Goal: Task Accomplishment & Management: Manage account settings

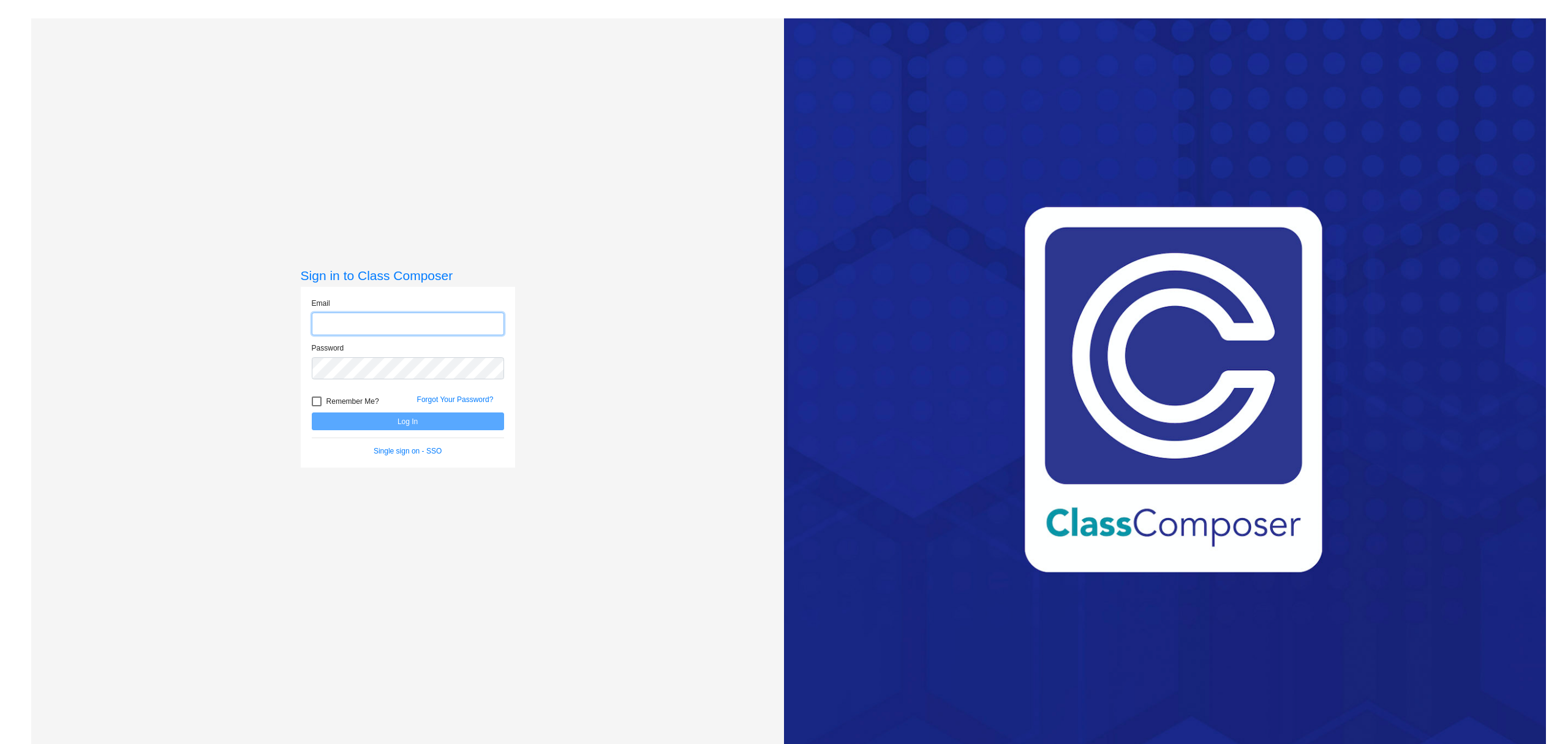
type input "[PERSON_NAME][EMAIL_ADDRESS][PERSON_NAME][DOMAIN_NAME]"
click at [390, 424] on button "Log In" at bounding box center [407, 421] width 193 height 18
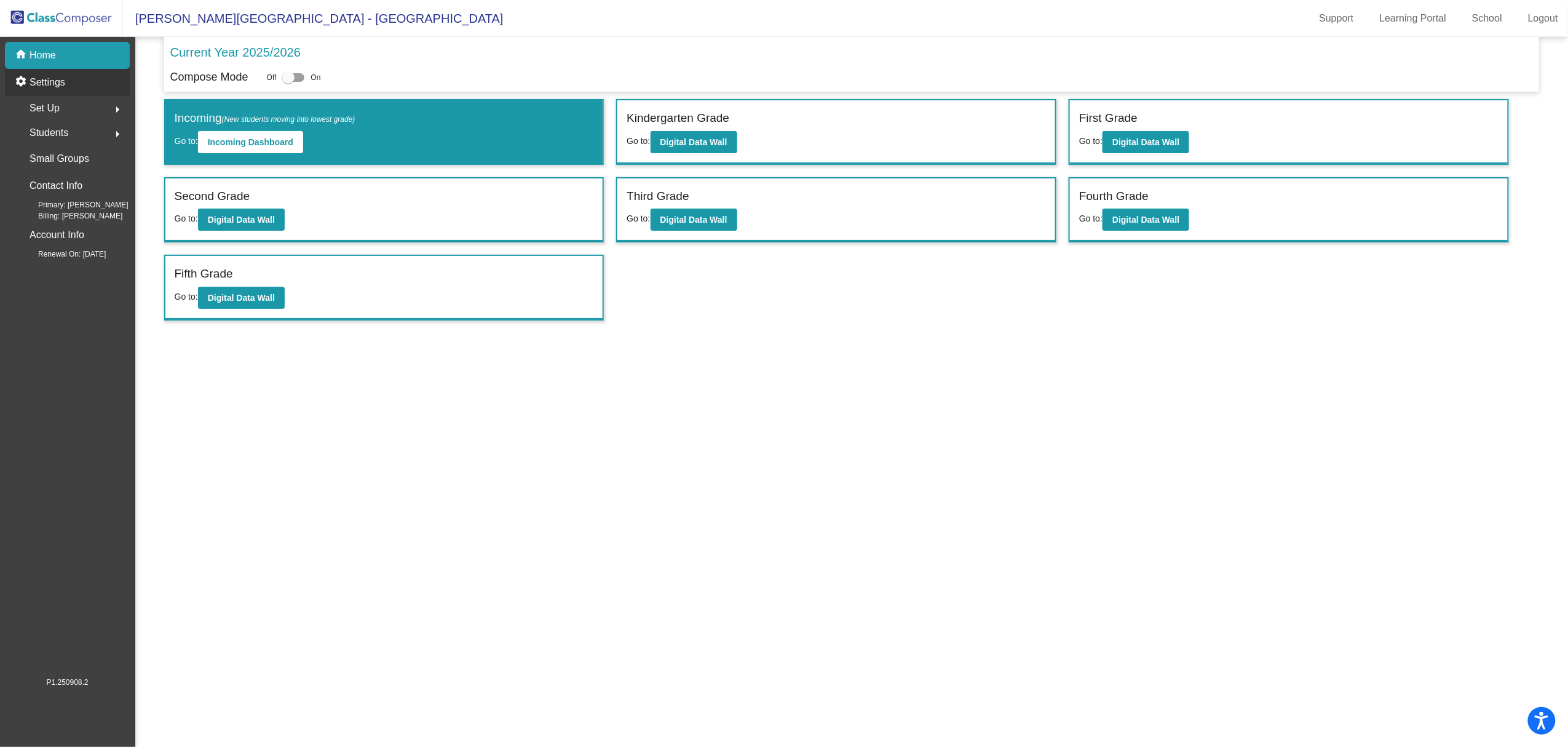
click at [59, 89] on p "Settings" at bounding box center [47, 82] width 36 height 15
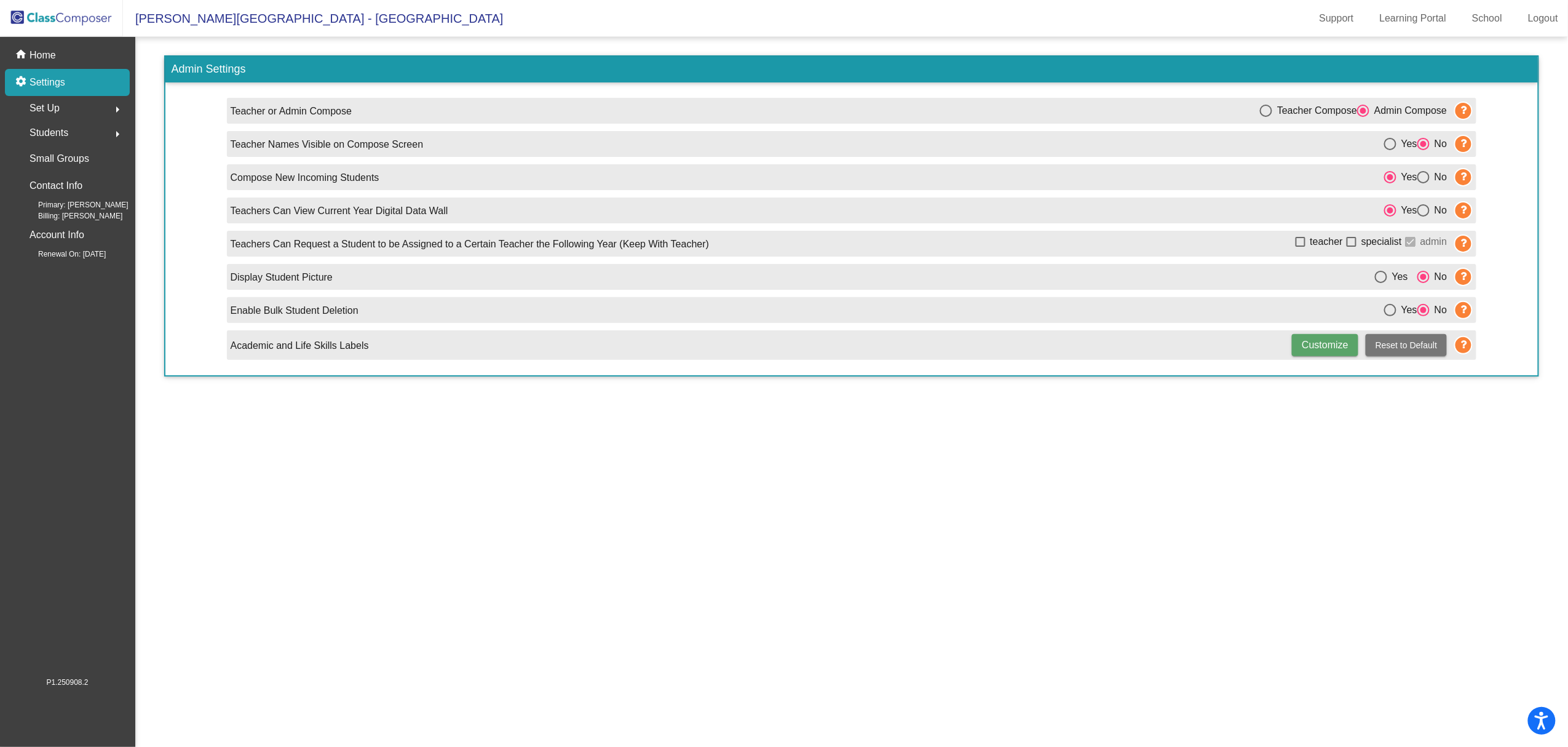
click at [57, 132] on span "Students" at bounding box center [48, 133] width 39 height 17
click at [36, 16] on img at bounding box center [61, 18] width 123 height 36
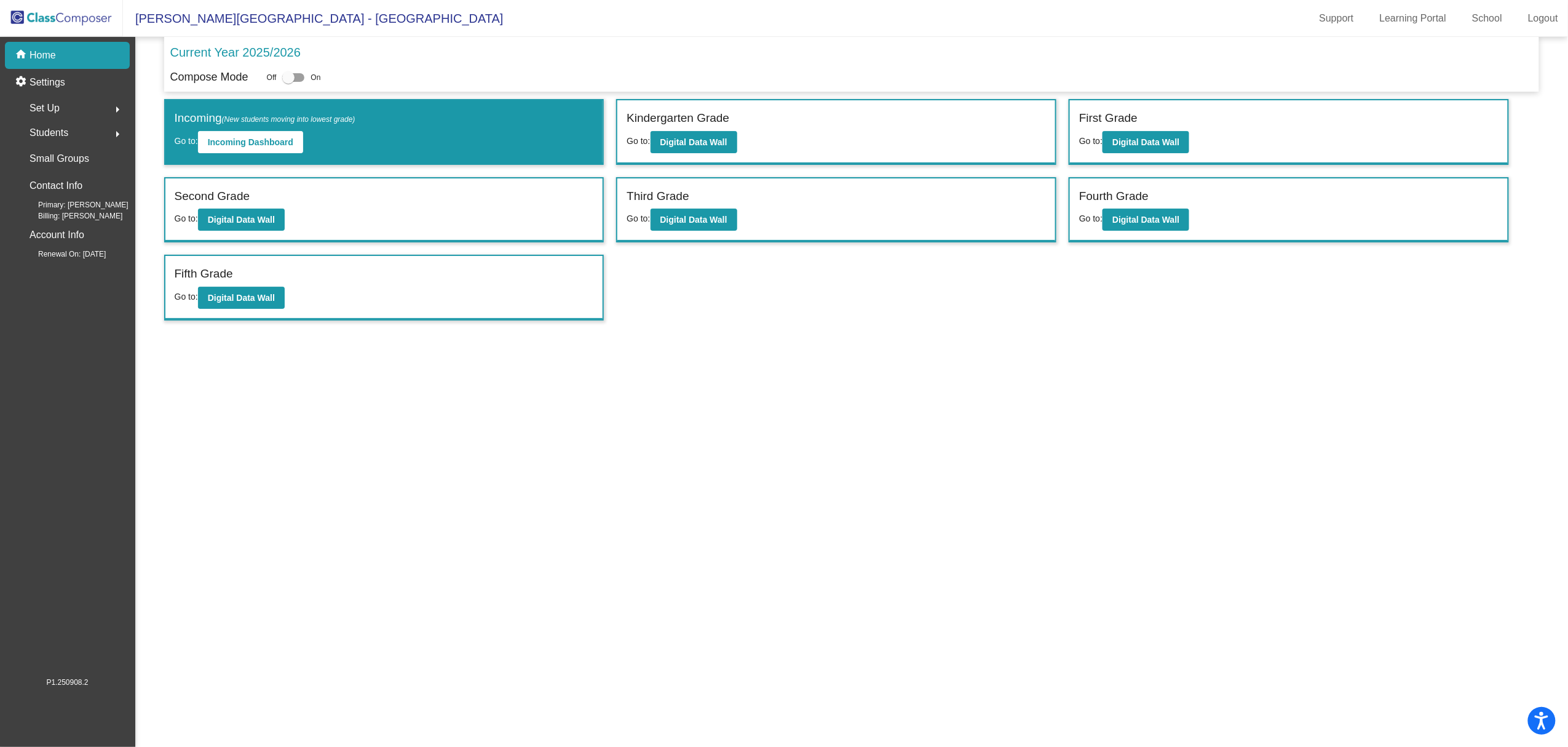
click at [301, 77] on div at bounding box center [294, 77] width 22 height 9
click at [289, 82] on input "checkbox" at bounding box center [288, 82] width 1 height 1
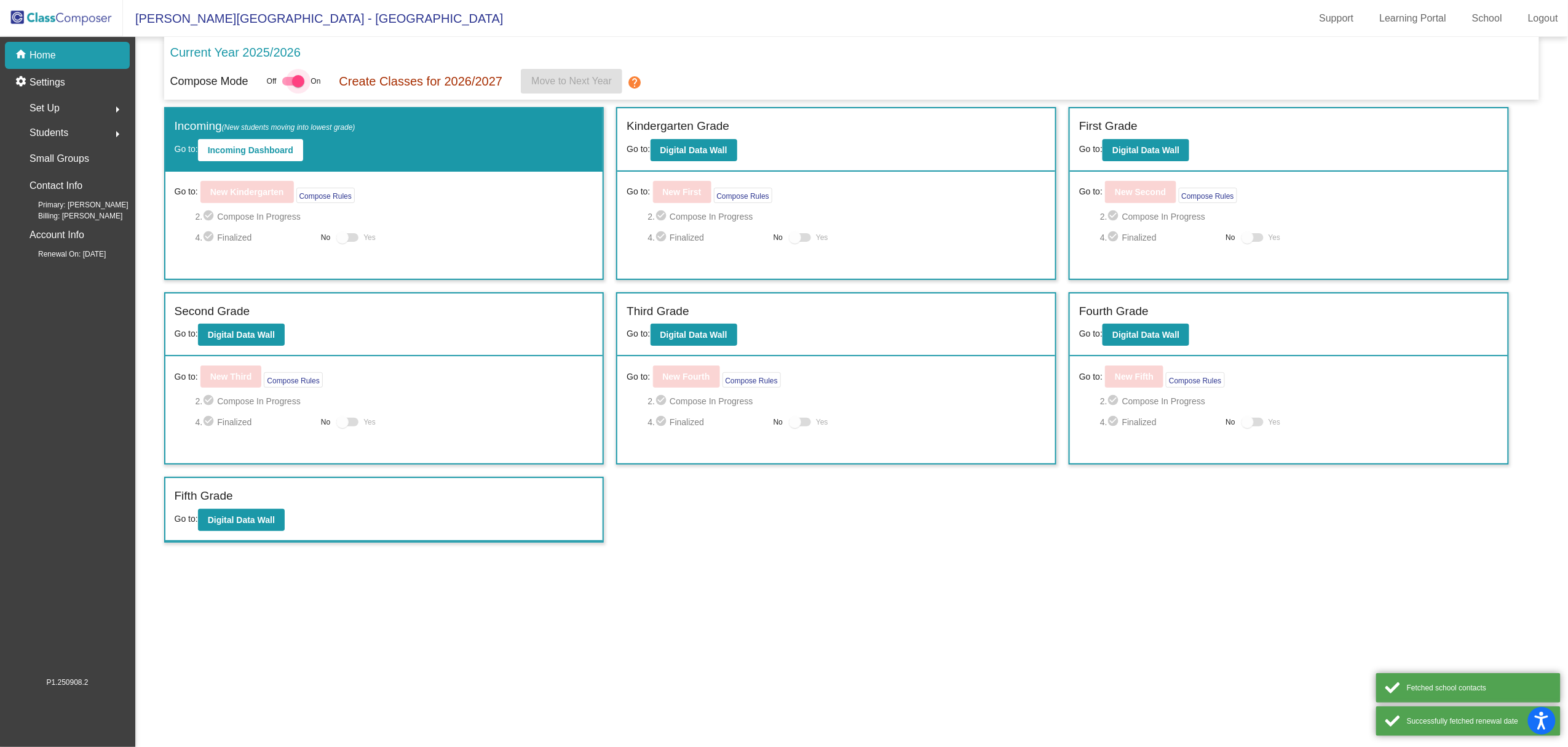
click at [302, 79] on div at bounding box center [298, 81] width 12 height 12
click at [289, 85] on input "checkbox" at bounding box center [288, 85] width 1 height 1
checkbox input "false"
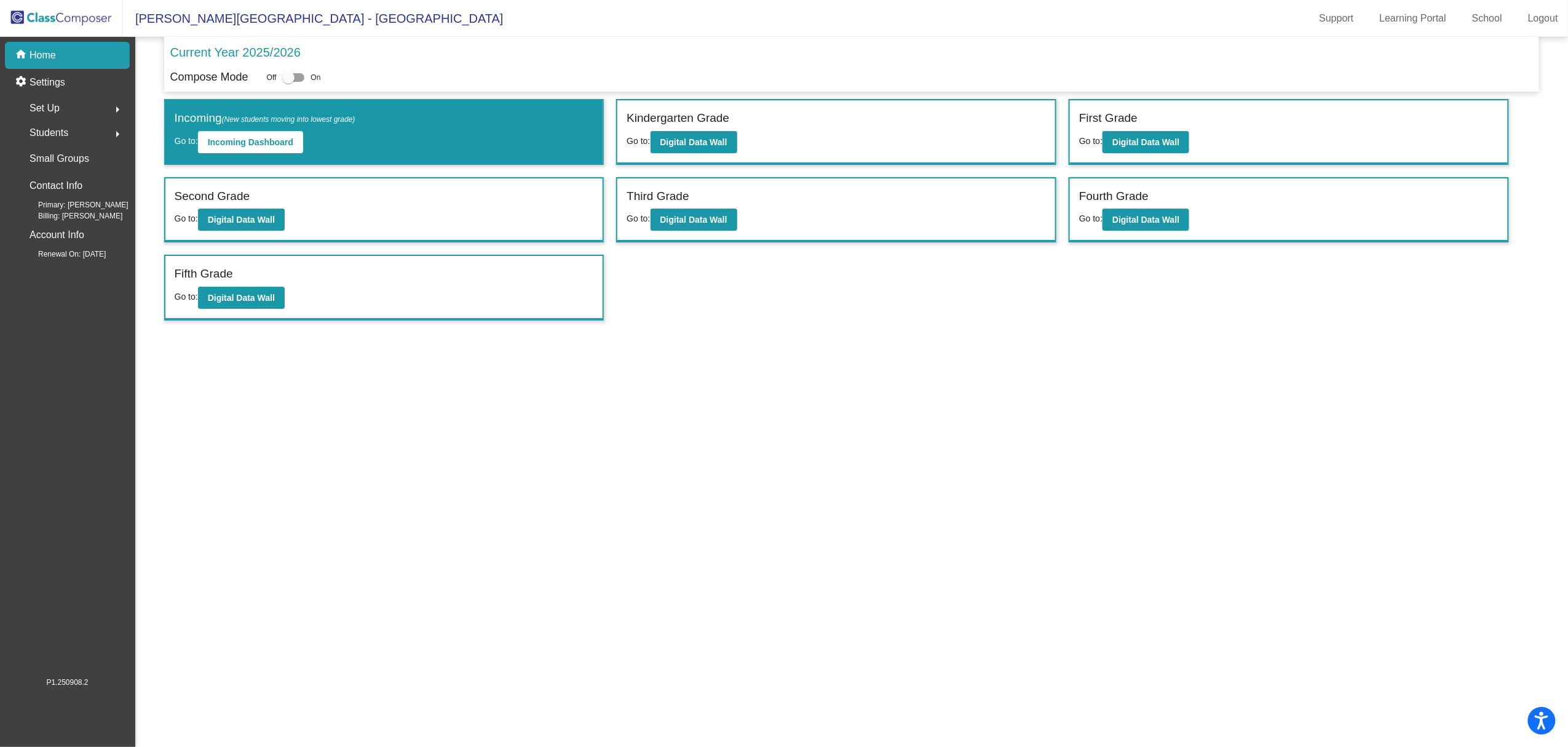
click at [71, 118] on div "Set Up arrow_right" at bounding box center [70, 108] width 118 height 25
click at [97, 108] on div "Set Up arrow_drop_down" at bounding box center [70, 108] width 118 height 25
click at [97, 108] on div "Set Up arrow_right" at bounding box center [70, 108] width 118 height 25
click at [97, 108] on div "Set Up arrow_drop_down" at bounding box center [70, 108] width 118 height 25
click at [64, 14] on img at bounding box center [61, 18] width 123 height 36
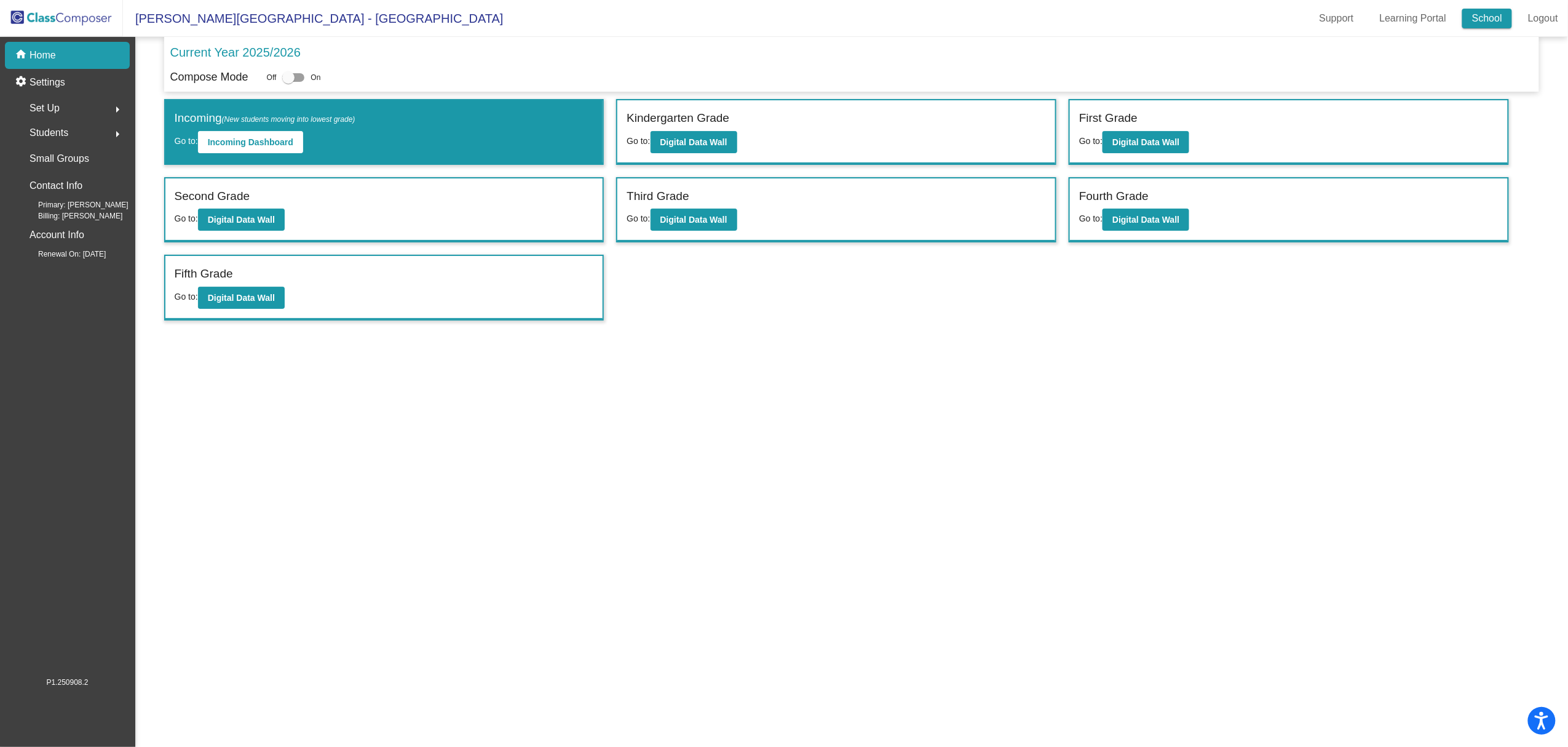
click at [1487, 22] on link "School" at bounding box center [1487, 18] width 50 height 20
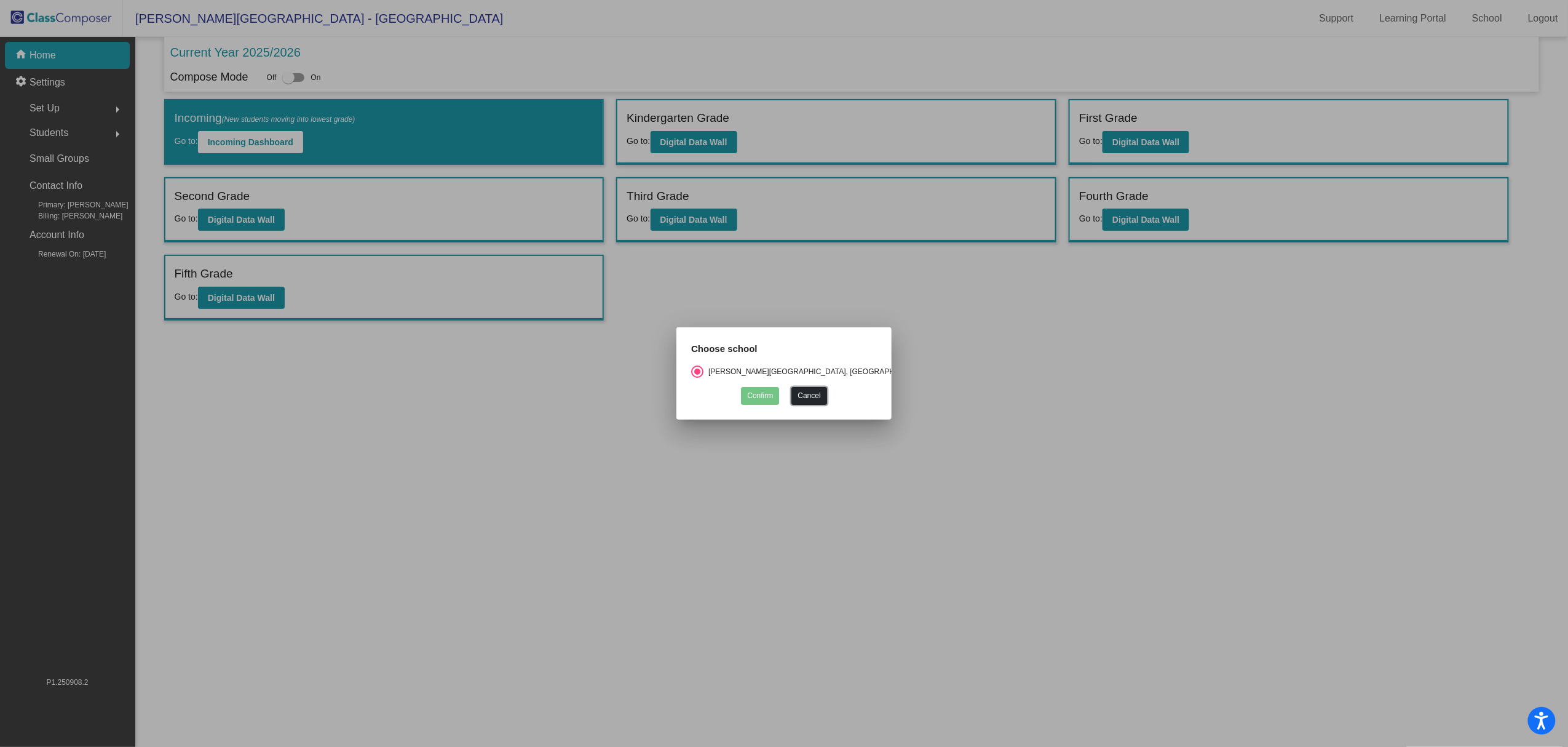
click at [810, 396] on button "Cancel" at bounding box center [808, 395] width 35 height 18
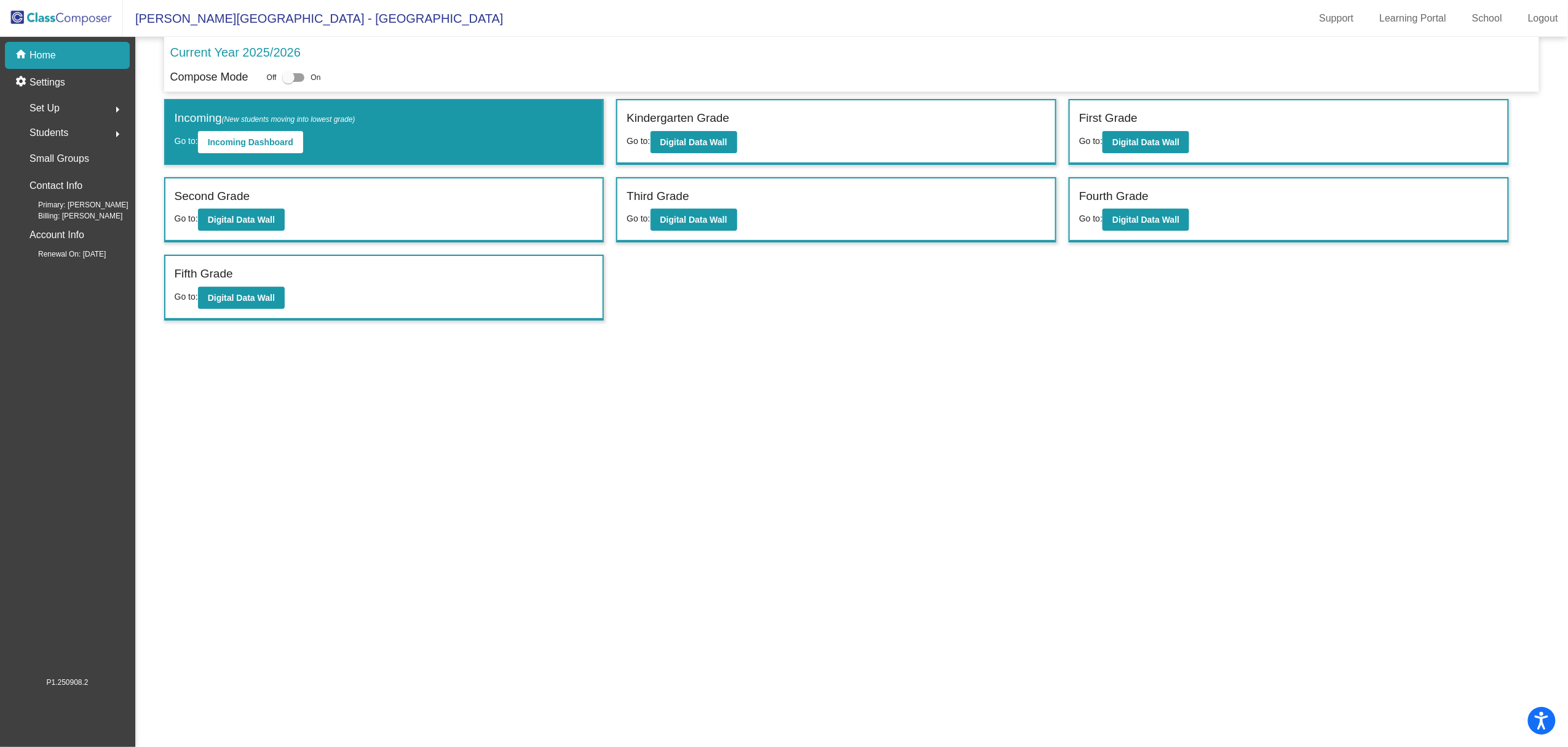
scroll to position [1, 0]
click at [95, 137] on div "Students arrow_right" at bounding box center [70, 132] width 118 height 25
click at [95, 137] on div "Students arrow_drop_down" at bounding box center [70, 132] width 118 height 25
click at [88, 12] on img at bounding box center [61, 18] width 123 height 36
click at [247, 49] on p "Current Year 2025/2026" at bounding box center [235, 52] width 131 height 18
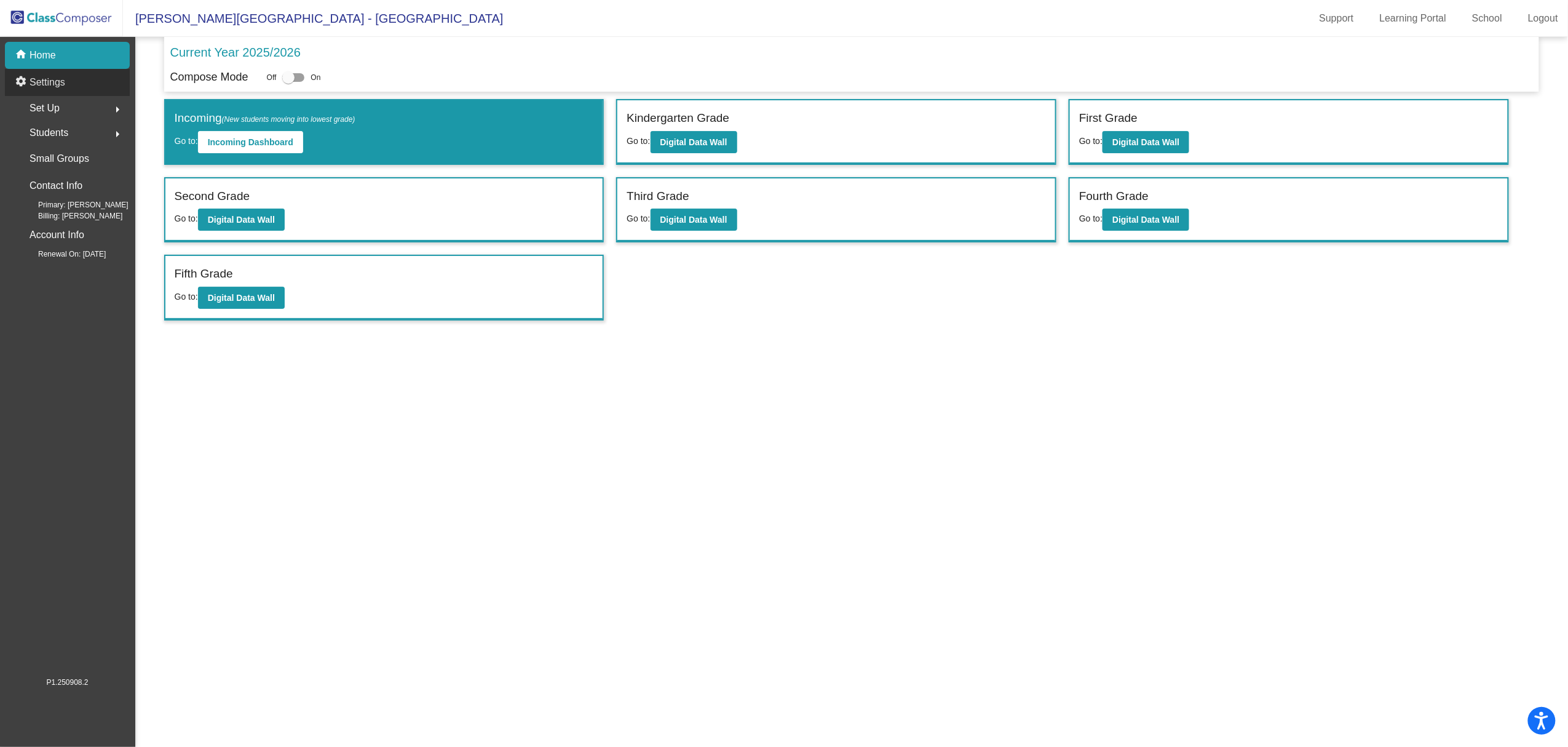
click at [101, 79] on div "settings Settings" at bounding box center [67, 82] width 125 height 27
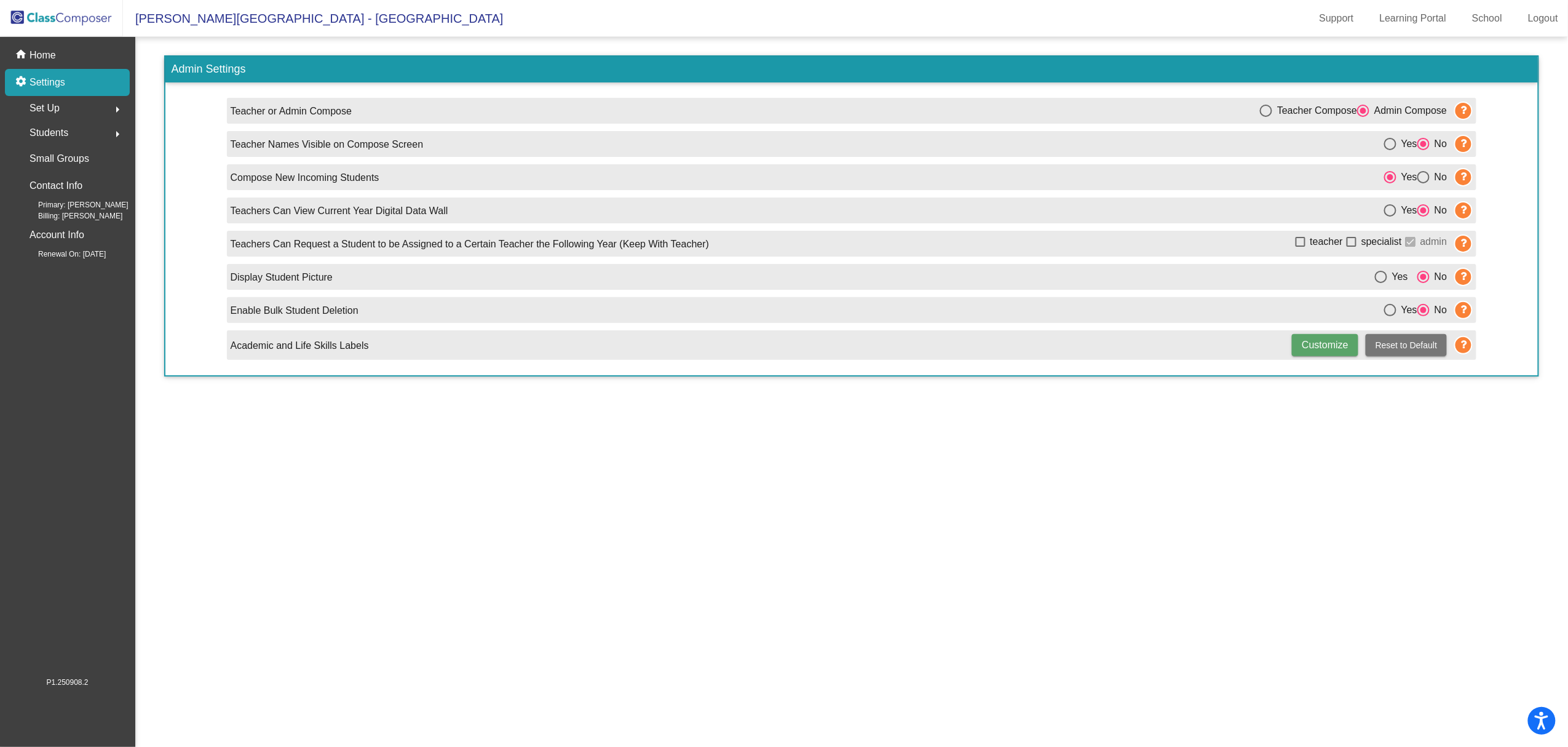
click at [96, 100] on div "Set Up arrow_right" at bounding box center [70, 108] width 118 height 25
click at [68, 202] on div "Classes" at bounding box center [43, 215] width 62 height 27
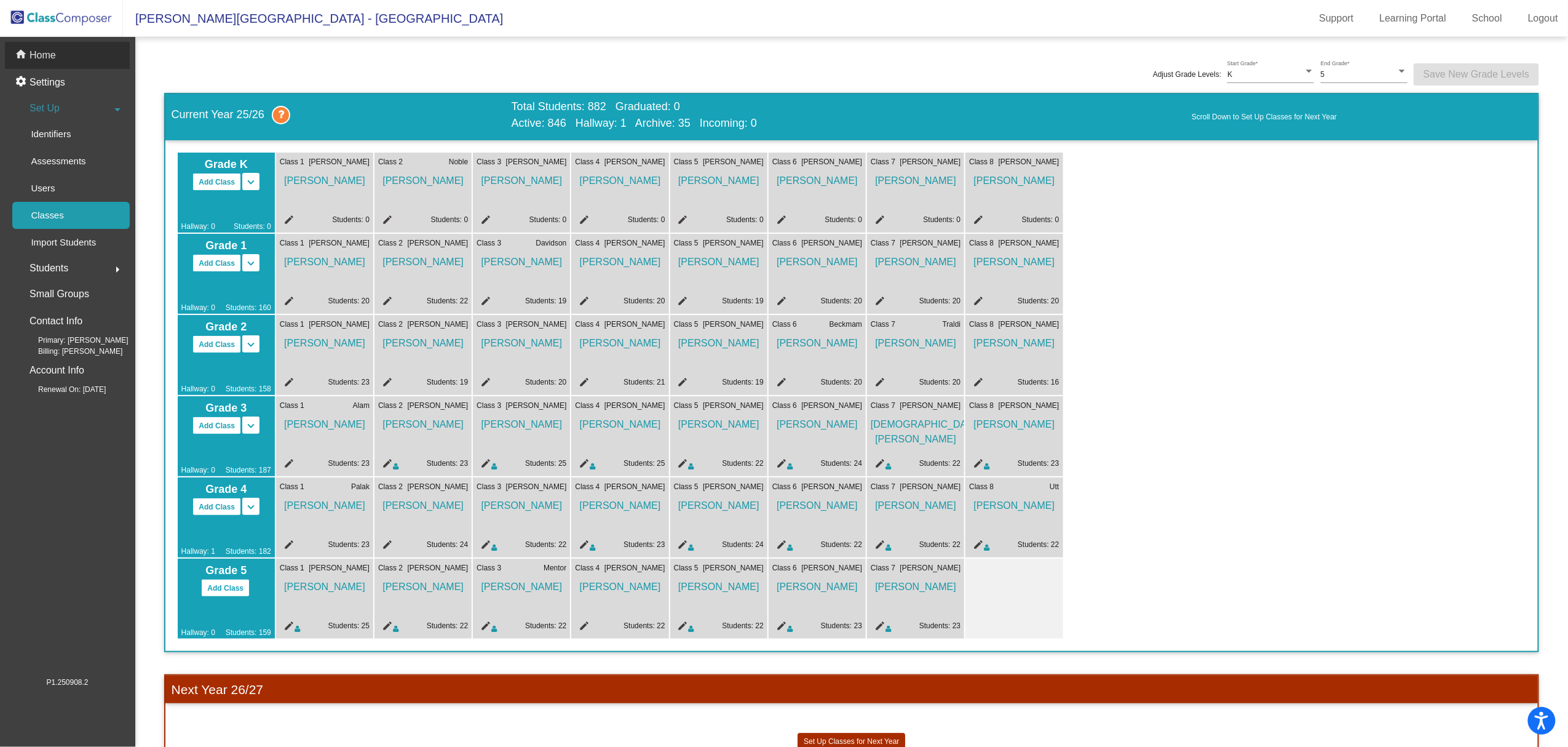
click at [64, 62] on div "home Home" at bounding box center [67, 55] width 125 height 27
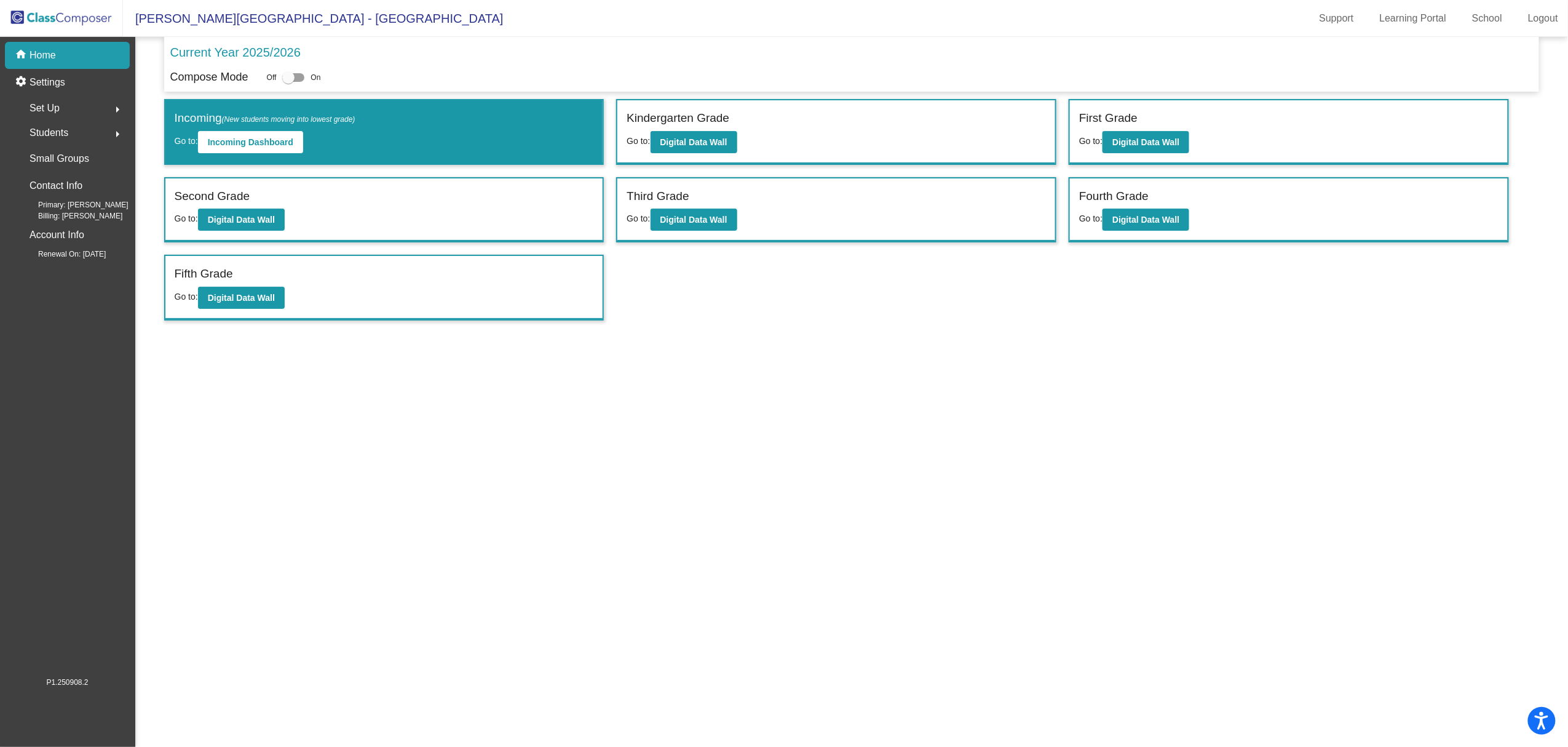
click at [64, 62] on div "home Home" at bounding box center [67, 55] width 125 height 27
click at [288, 81] on div at bounding box center [289, 77] width 12 height 12
click at [288, 82] on input "checkbox" at bounding box center [288, 82] width 1 height 1
checkbox input "true"
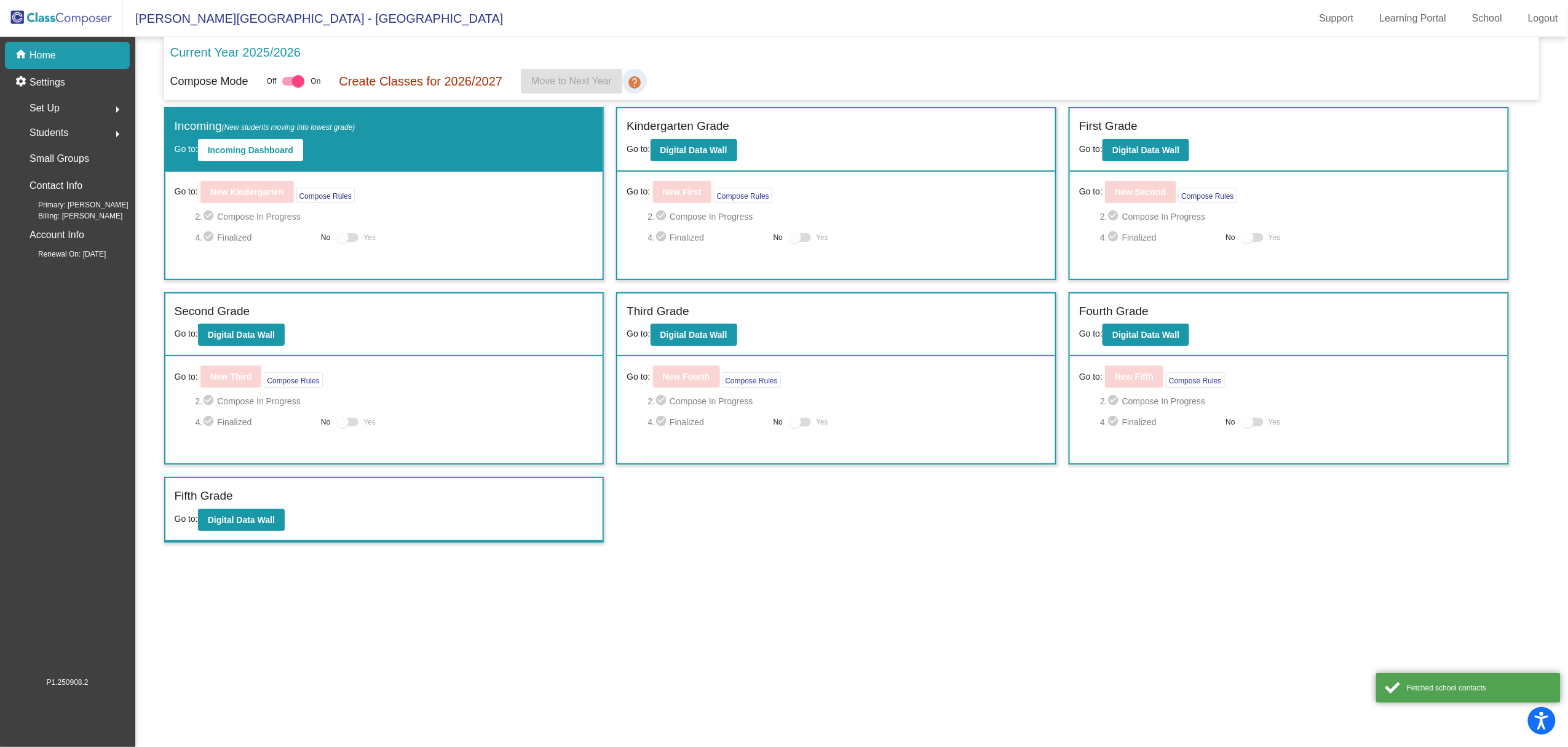
click at [638, 86] on mat-icon "help" at bounding box center [634, 82] width 15 height 15
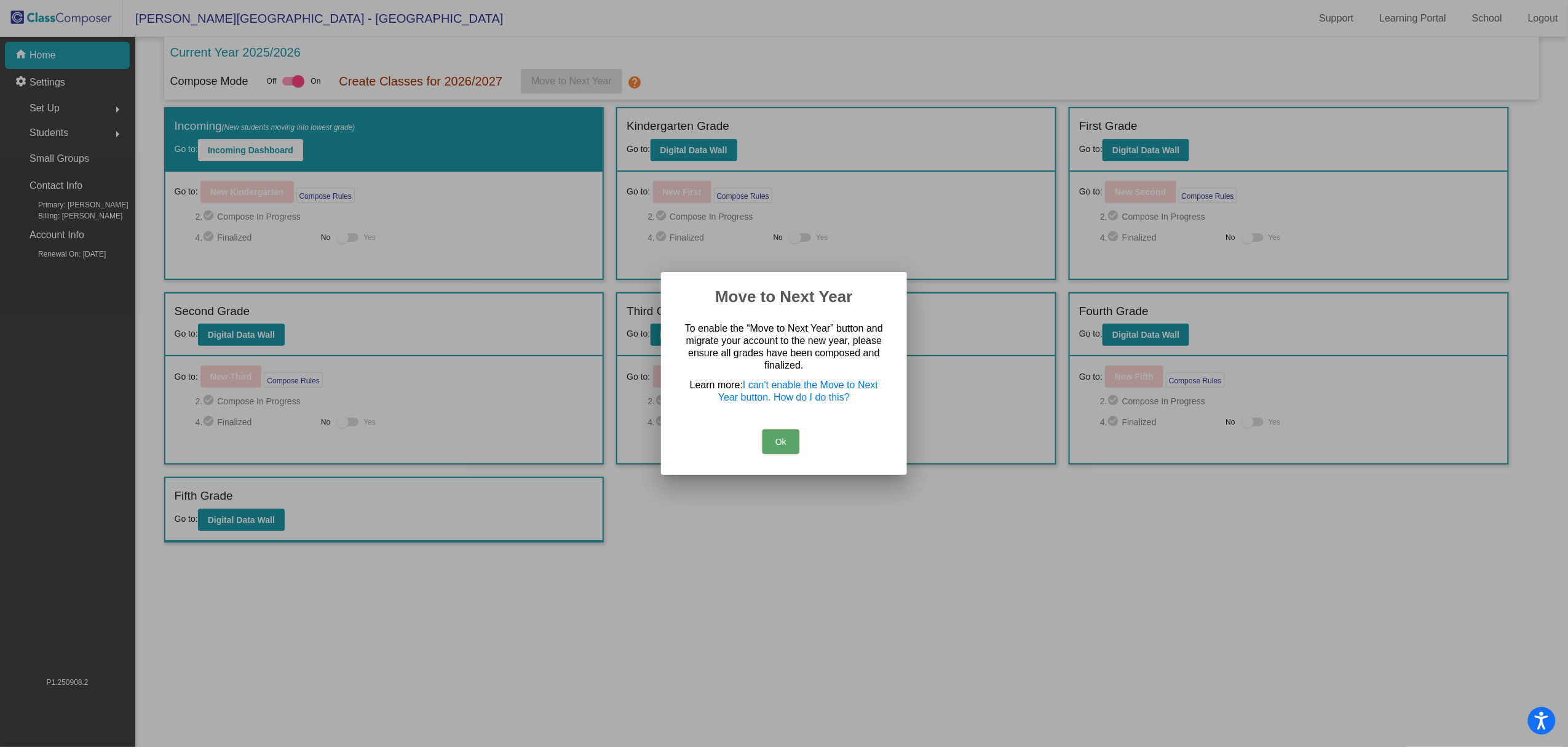
click at [769, 451] on button "Ok" at bounding box center [781, 442] width 37 height 25
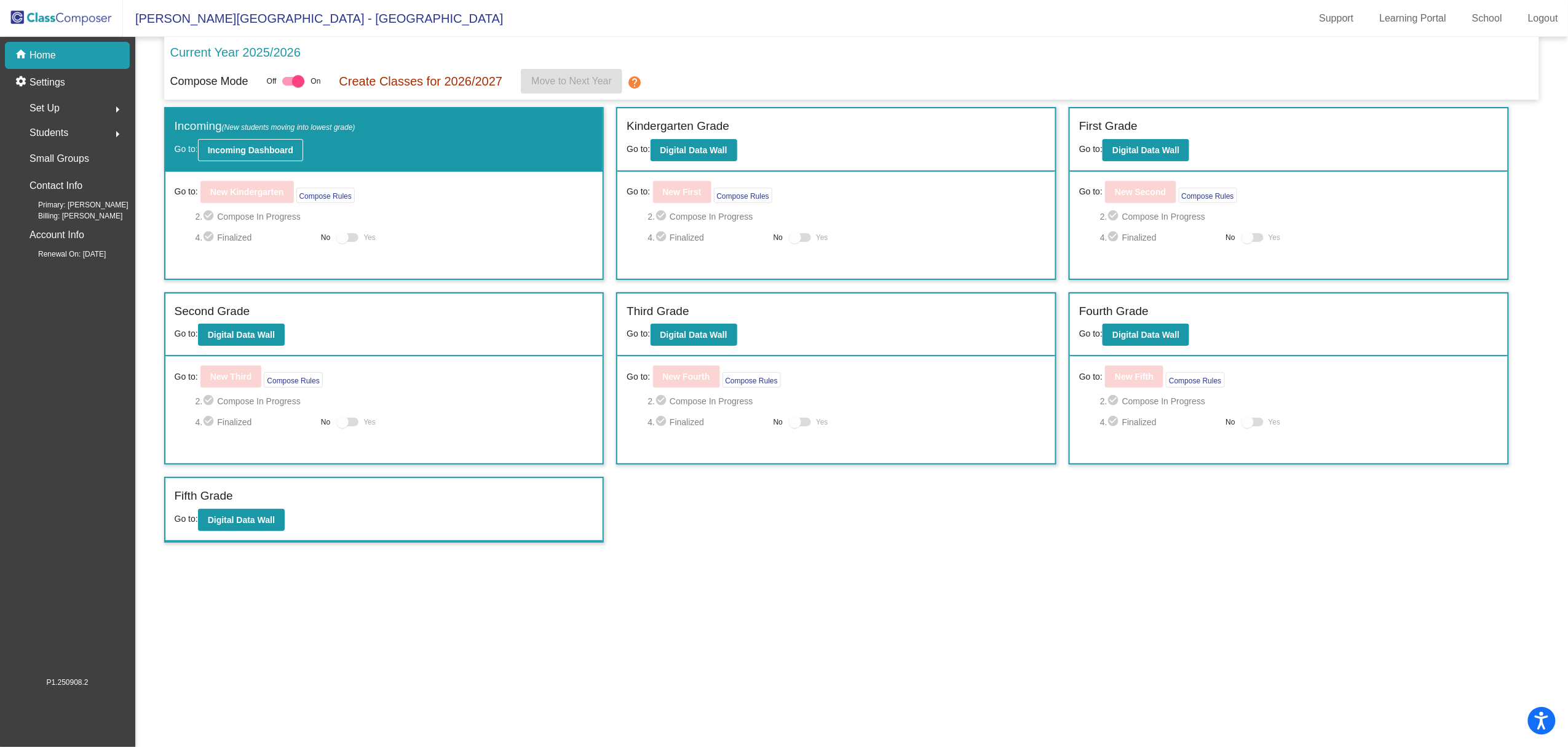
click at [254, 153] on b "Incoming Dashboard" at bounding box center [250, 150] width 85 height 9
click at [1132, 156] on button "Digital Data Wall" at bounding box center [1145, 150] width 87 height 22
click at [726, 343] on button "Digital Data Wall" at bounding box center [693, 335] width 87 height 22
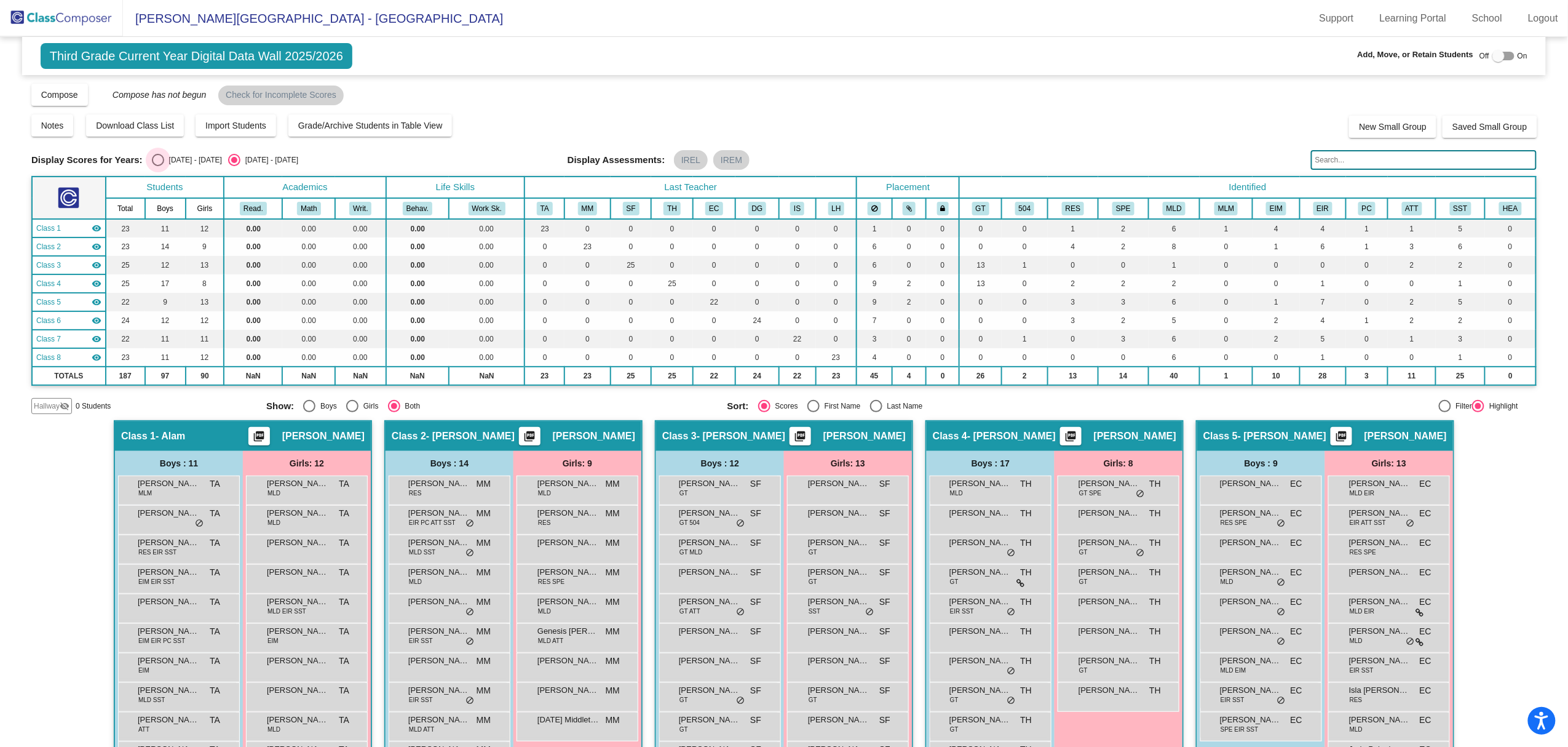
click at [173, 163] on div "[DATE] - [DATE]" at bounding box center [192, 160] width 58 height 11
click at [158, 166] on input "[DATE] - [DATE]" at bounding box center [157, 166] width 1 height 1
radio input "true"
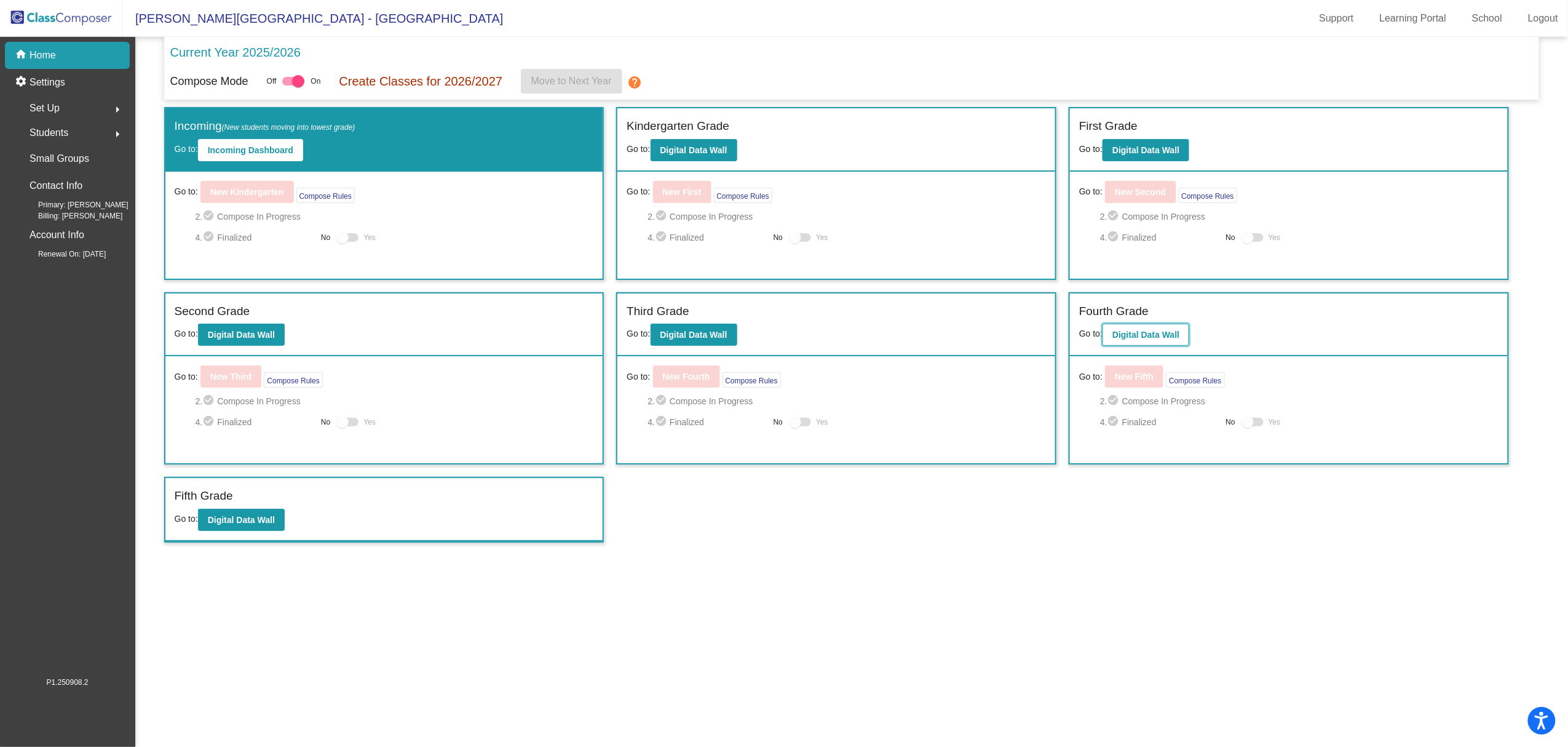
click at [1151, 328] on button "Digital Data Wall" at bounding box center [1145, 335] width 87 height 22
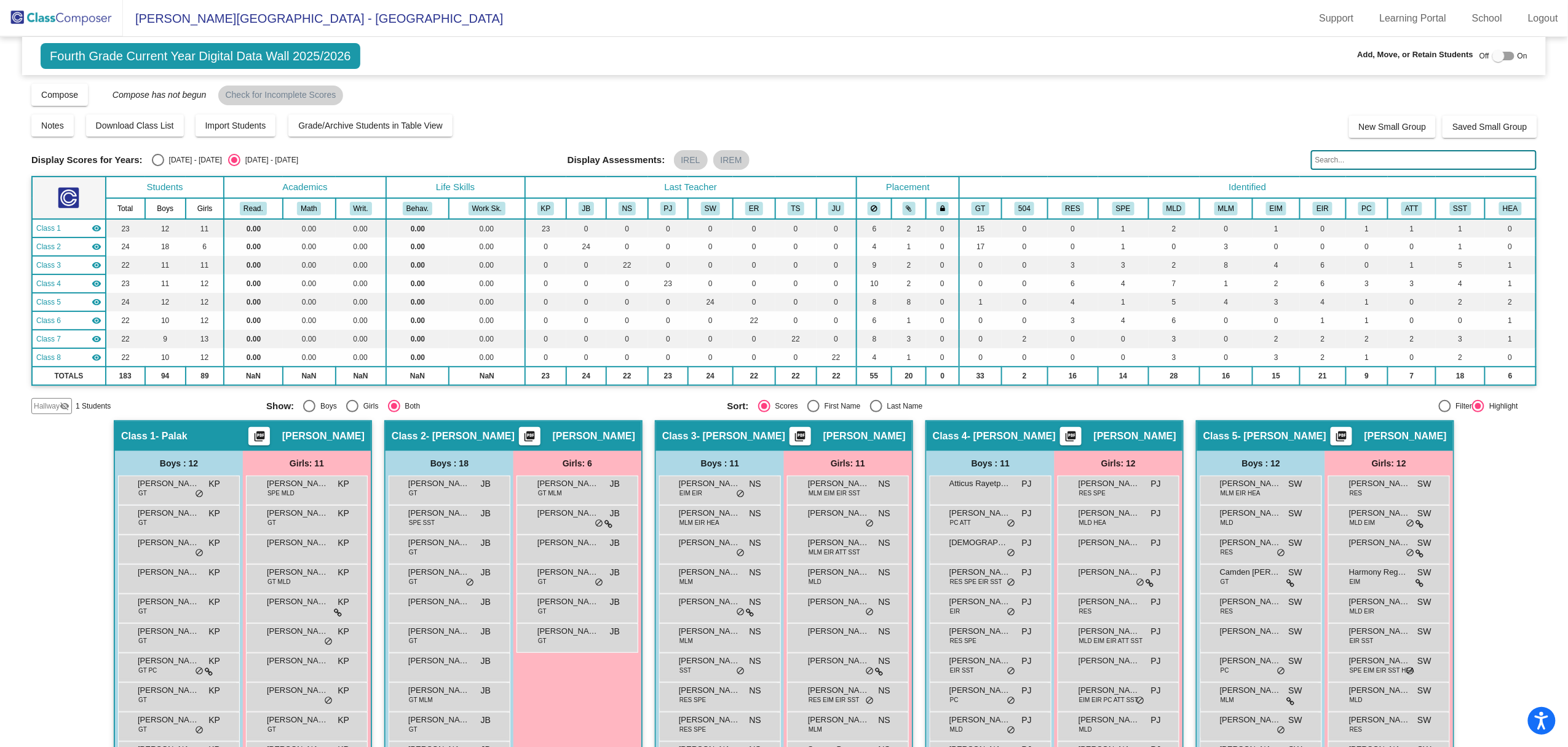
click at [165, 168] on div "Display Scores for Years: [DATE] - [DATE] [DATE] - [DATE] Display Assessments: …" at bounding box center [784, 160] width 1505 height 20
click at [156, 153] on div "Display Scores for Years: [DATE] - [DATE] [DATE] - [DATE] Display Assessments: …" at bounding box center [784, 160] width 1505 height 20
click at [158, 159] on div "Select an option" at bounding box center [158, 160] width 12 height 12
click at [158, 166] on input "[DATE] - [DATE]" at bounding box center [157, 166] width 1 height 1
radio input "true"
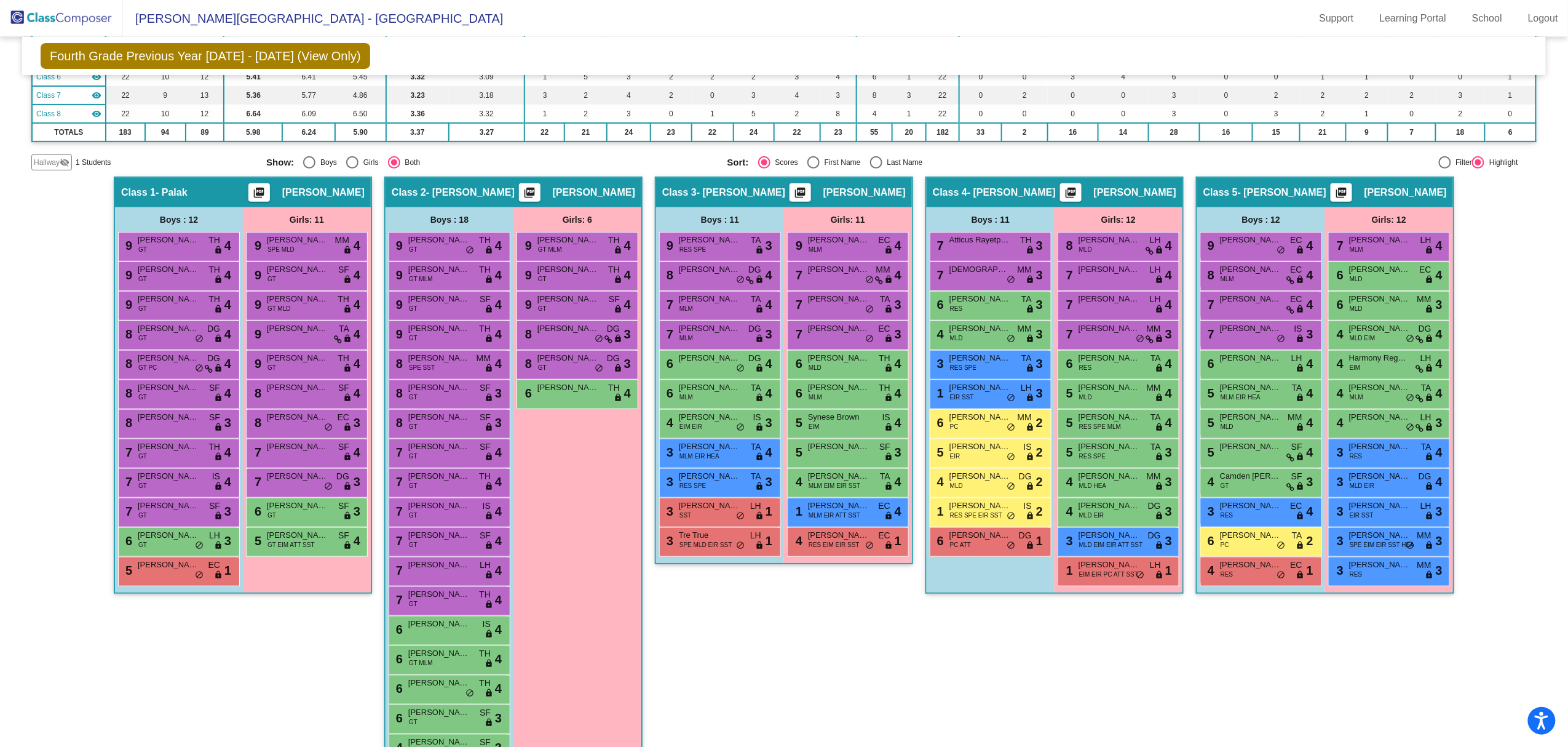
scroll to position [137, 0]
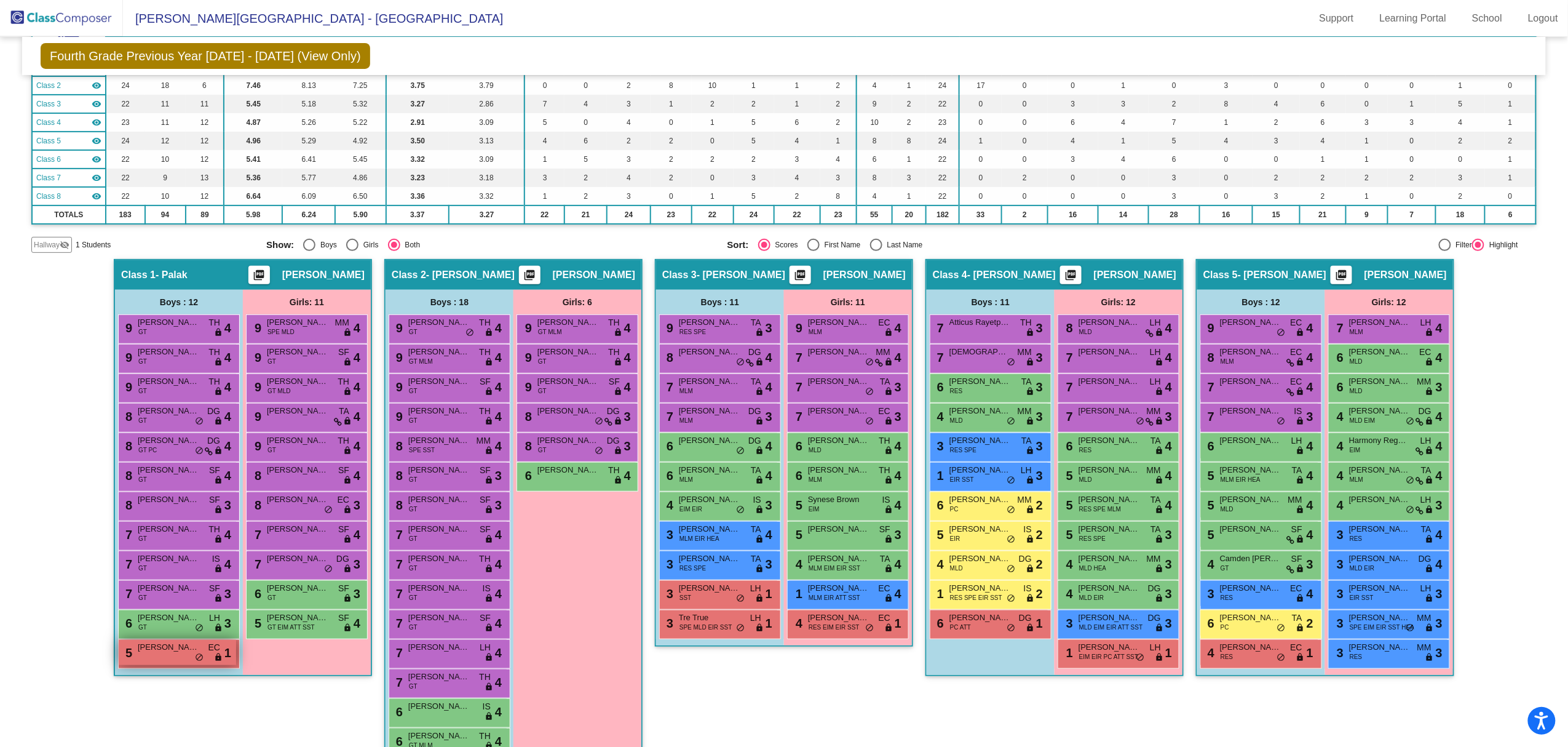
click at [145, 658] on div "5 [PERSON_NAME] EC lock do_not_disturb_alt 1" at bounding box center [177, 652] width 118 height 25
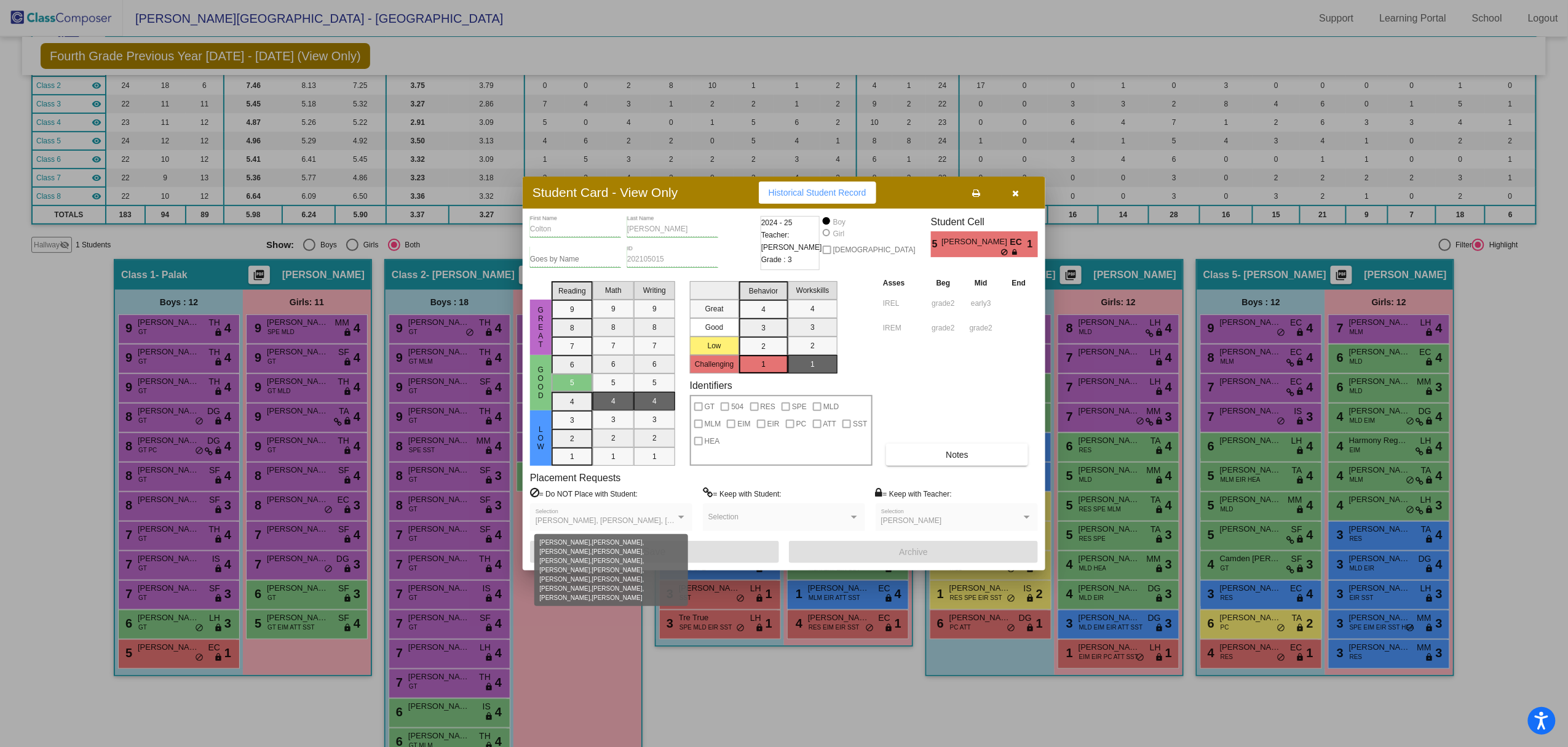
click at [669, 517] on span "[PERSON_NAME], [PERSON_NAME], [PERSON_NAME], [PERSON_NAME], [PERSON_NAME], [PER…" at bounding box center [986, 521] width 903 height 9
